Goal: Understand process/instructions: Learn how to perform a task or action

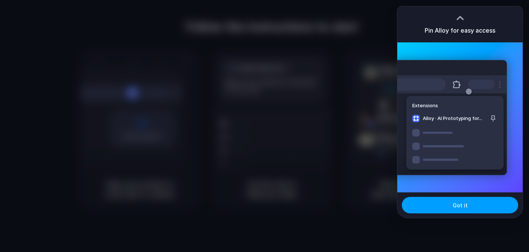
click at [452, 203] on button "Got it" at bounding box center [460, 204] width 116 height 16
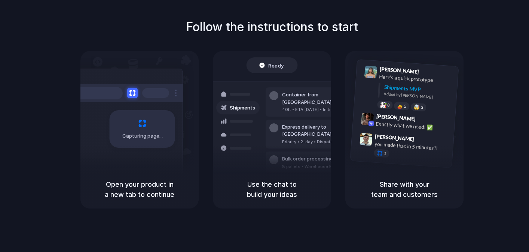
click at [148, 136] on span "Capturing page" at bounding box center [143, 135] width 42 height 7
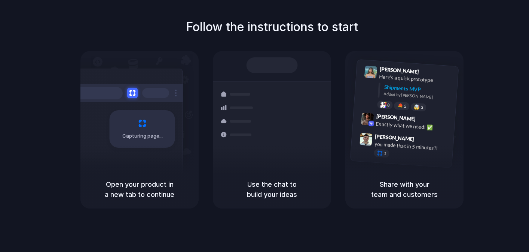
click at [155, 67] on div "Capturing page" at bounding box center [139, 110] width 118 height 119
click at [277, 111] on div "Container from Shanghai 40ft • ETA Dec 28 • In transit" at bounding box center [316, 105] width 101 height 29
click at [282, 194] on h5 "Use the chat to build your ideas" at bounding box center [272, 189] width 100 height 20
click at [127, 101] on div at bounding box center [126, 93] width 112 height 18
click at [132, 131] on div "Capturing page" at bounding box center [142, 128] width 65 height 37
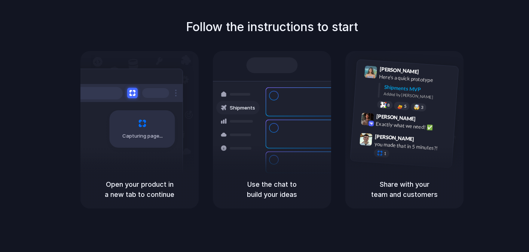
click at [101, 91] on div at bounding box center [96, 93] width 52 height 12
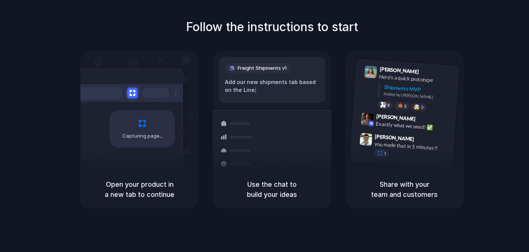
click at [260, 89] on div "Add our new shipments tab based on the Line |" at bounding box center [272, 86] width 95 height 16
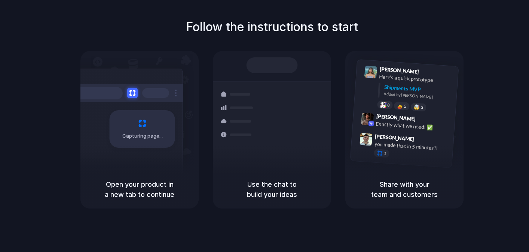
click at [287, 182] on h5 "Use the chat to build your ideas" at bounding box center [272, 189] width 100 height 20
click at [167, 112] on div "Capturing page" at bounding box center [142, 128] width 65 height 37
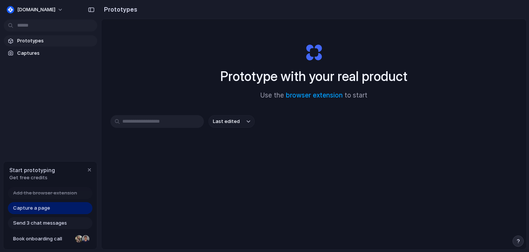
click at [147, 124] on input "text" at bounding box center [157, 121] width 94 height 13
click at [45, 21] on body "[DOMAIN_NAME] Prototypes Captures Start prototyping Get free credits Add the br…" at bounding box center [264, 126] width 529 height 252
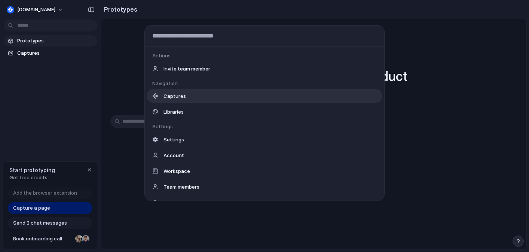
click at [124, 73] on div "Actions Invite team member Navigation Captures Libraries Settings Settings Acco…" at bounding box center [264, 126] width 529 height 252
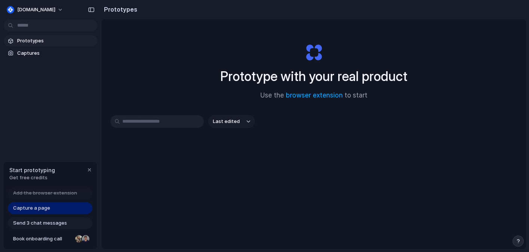
click at [45, 27] on body "[DOMAIN_NAME] Prototypes Captures Start prototyping Get free credits Add the br…" at bounding box center [264, 126] width 529 height 252
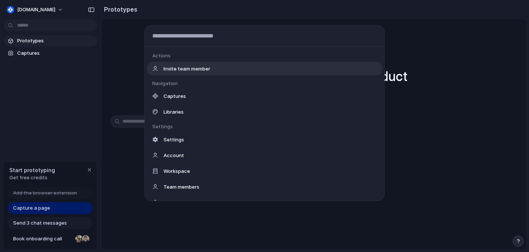
click at [134, 82] on div "Actions Invite team member Navigation Captures Libraries Settings Settings Acco…" at bounding box center [264, 126] width 529 height 252
click at [54, 27] on body "[DOMAIN_NAME] Prototypes Captures Start prototyping Get free credits Add the br…" at bounding box center [264, 126] width 529 height 252
click at [180, 31] on input "text" at bounding box center [265, 35] width 240 height 21
click at [142, 61] on div "Actions Invite team member Navigation Captures Libraries Settings Settings Acco…" at bounding box center [264, 126] width 529 height 252
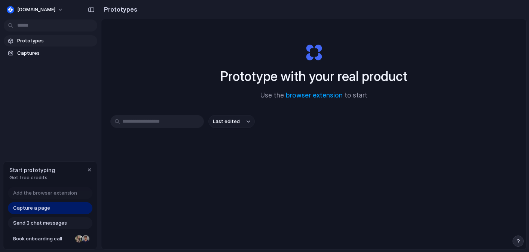
click at [34, 41] on span "Prototypes" at bounding box center [55, 40] width 77 height 7
click at [305, 96] on link "browser extension" at bounding box center [314, 94] width 57 height 7
click at [142, 124] on input "text" at bounding box center [157, 121] width 94 height 13
type input "*********"
click at [171, 120] on input "*********" at bounding box center [157, 121] width 94 height 13
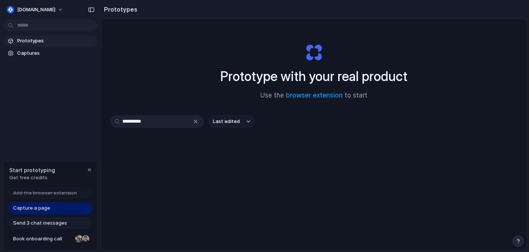
click at [30, 208] on span "Capture a page" at bounding box center [31, 207] width 37 height 7
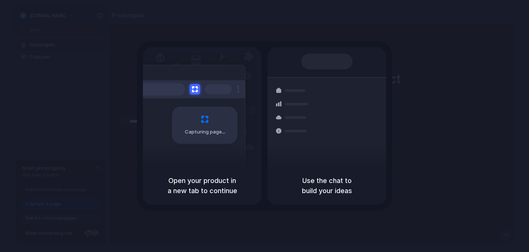
click at [368, 92] on div "Container from [GEOGRAPHIC_DATA]" at bounding box center [377, 98] width 81 height 15
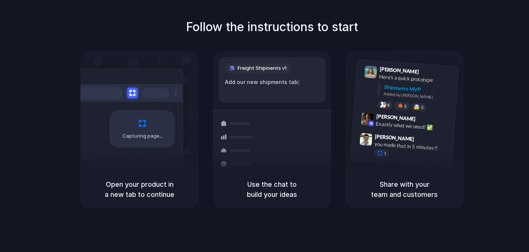
drag, startPoint x: 253, startPoint y: 30, endPoint x: 98, endPoint y: 38, distance: 154.8
click at [98, 39] on div "Follow the instructions to start Capturing page Open your product in a new tab …" at bounding box center [271, 113] width 529 height 190
drag, startPoint x: 112, startPoint y: 102, endPoint x: 123, endPoint y: 105, distance: 11.4
click at [122, 108] on div "Capturing page" at bounding box center [126, 125] width 113 height 115
